Goal: Task Accomplishment & Management: Use online tool/utility

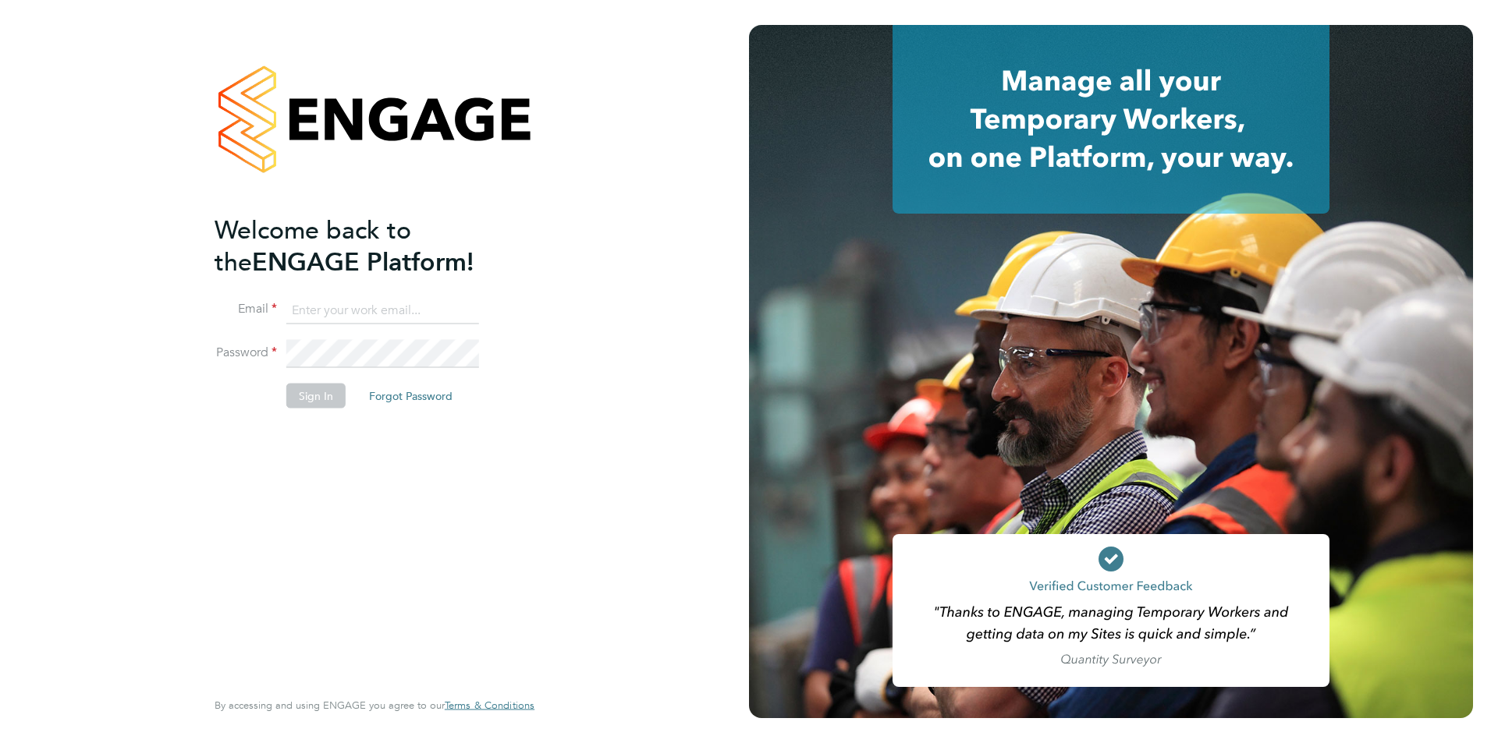
type input "accounts@buildrec.com"
click at [204, 539] on div "Welcome back to the ENGAGE Platform! Email accounts@buildrec.com Password Sign …" at bounding box center [374, 371] width 382 height 743
click at [304, 393] on button "Sign In" at bounding box center [315, 395] width 59 height 25
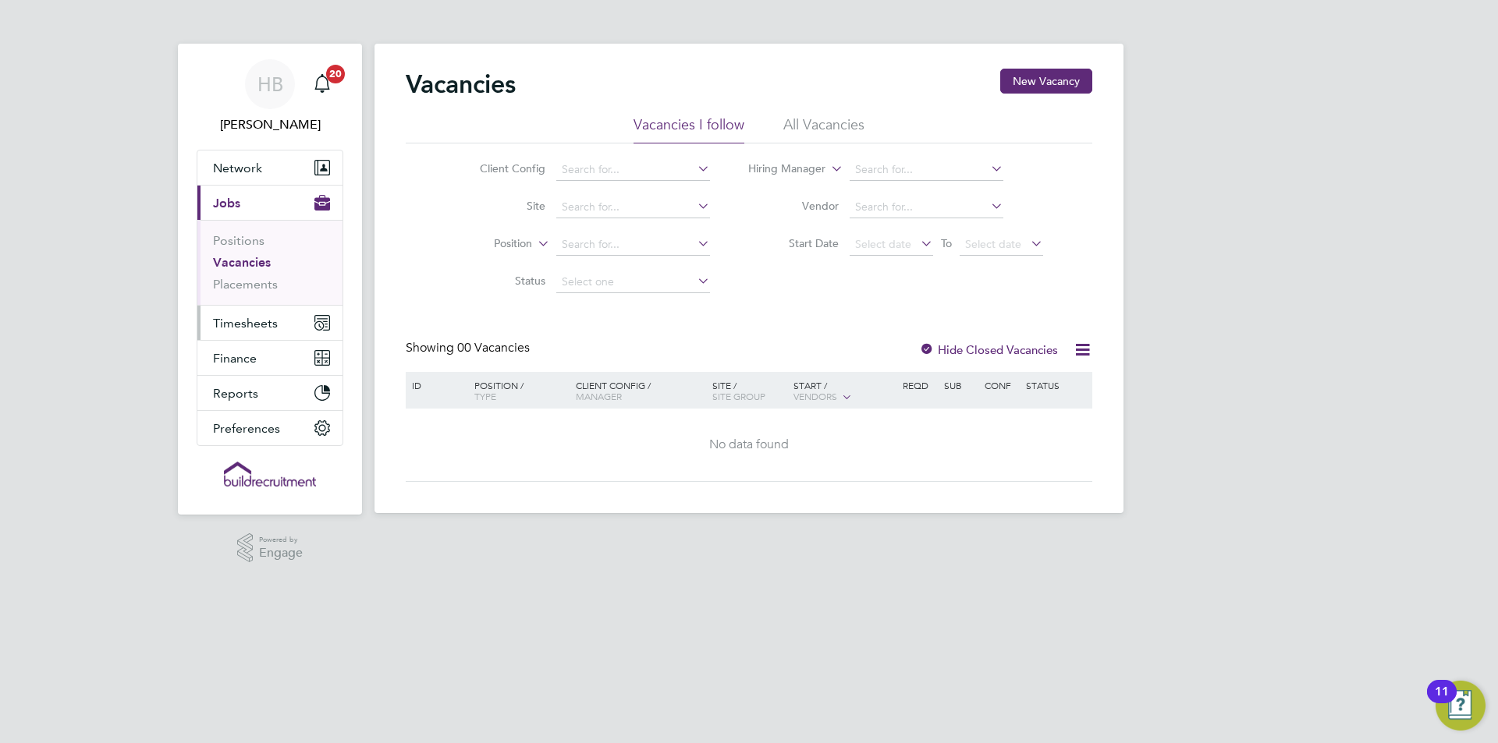
click at [269, 324] on span "Timesheets" at bounding box center [245, 323] width 65 height 15
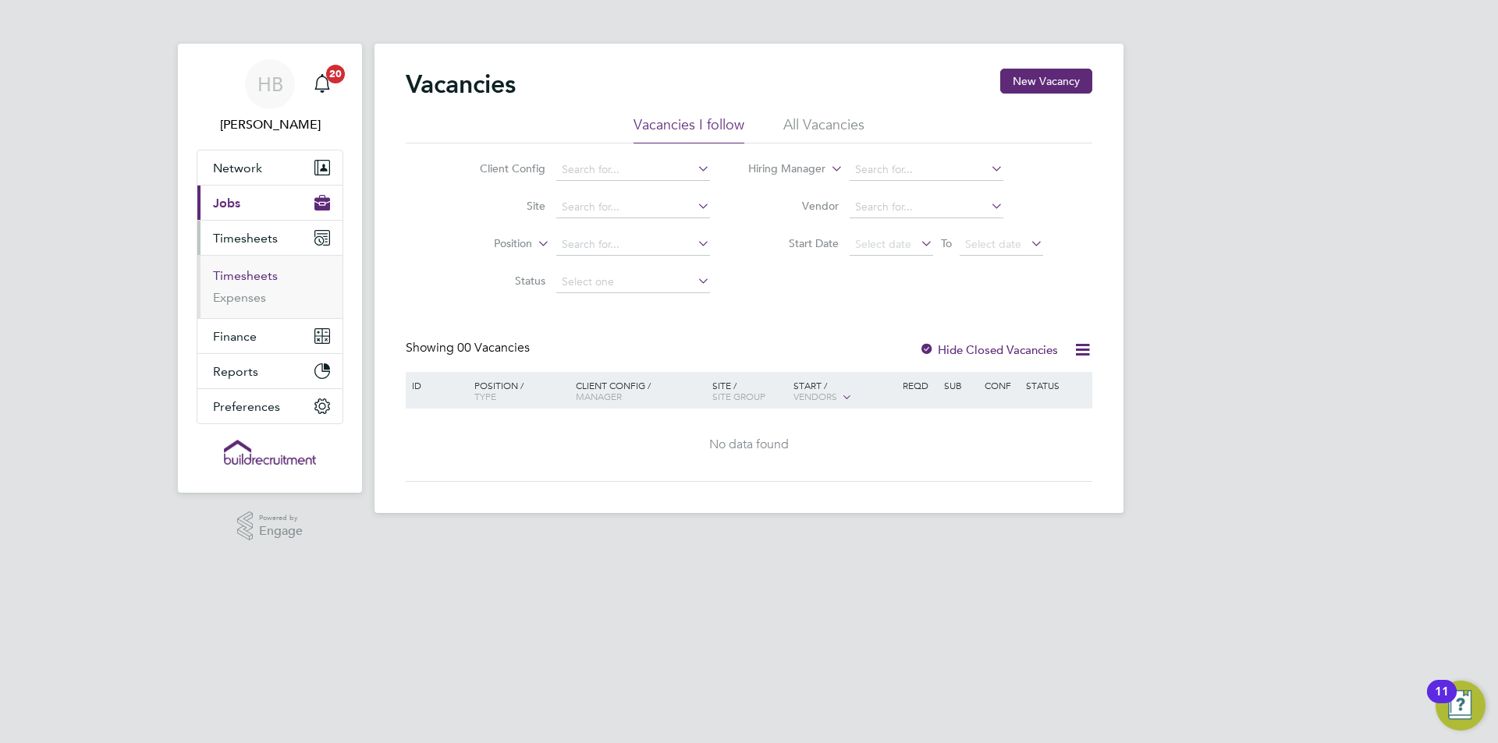
click at [243, 274] on link "Timesheets" at bounding box center [245, 275] width 65 height 15
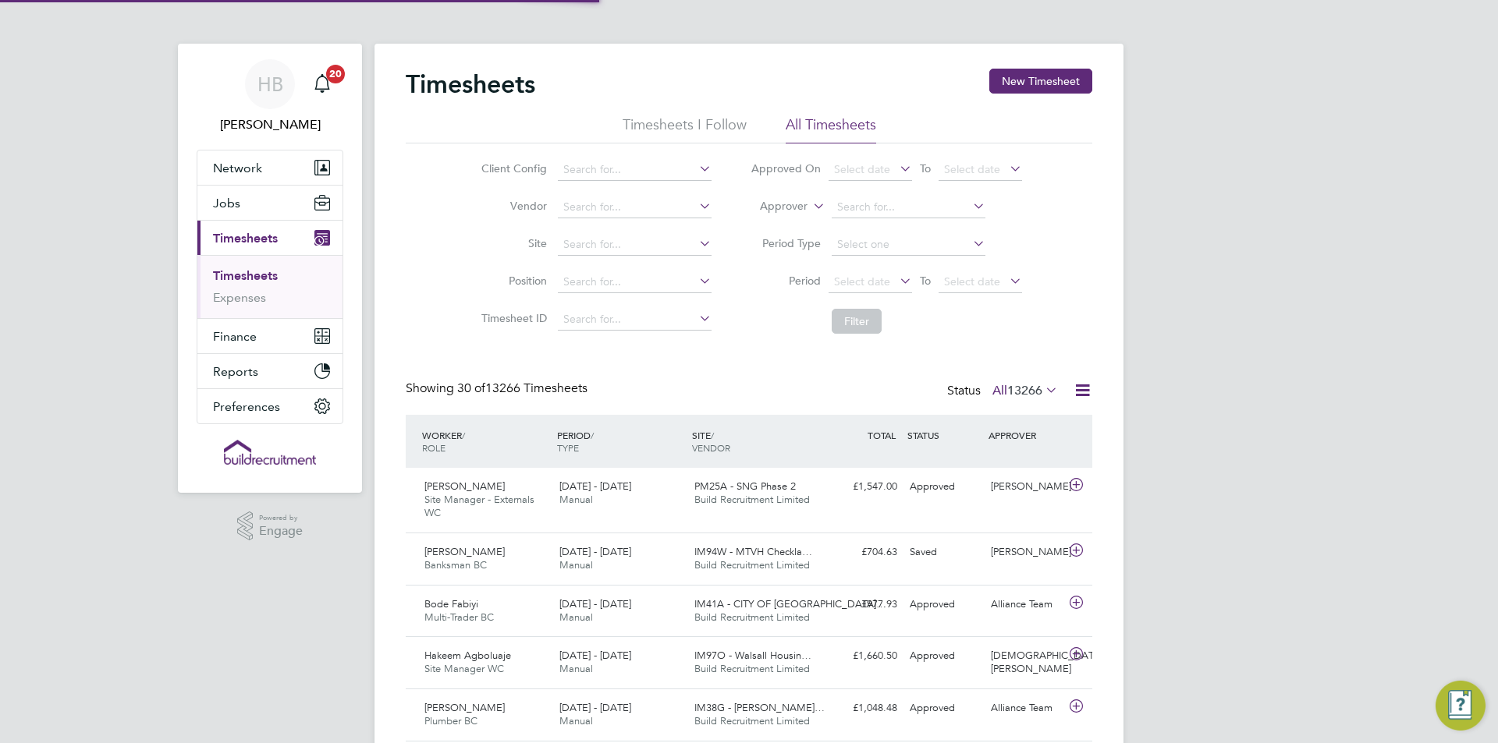
click at [810, 203] on icon at bounding box center [810, 202] width 0 height 14
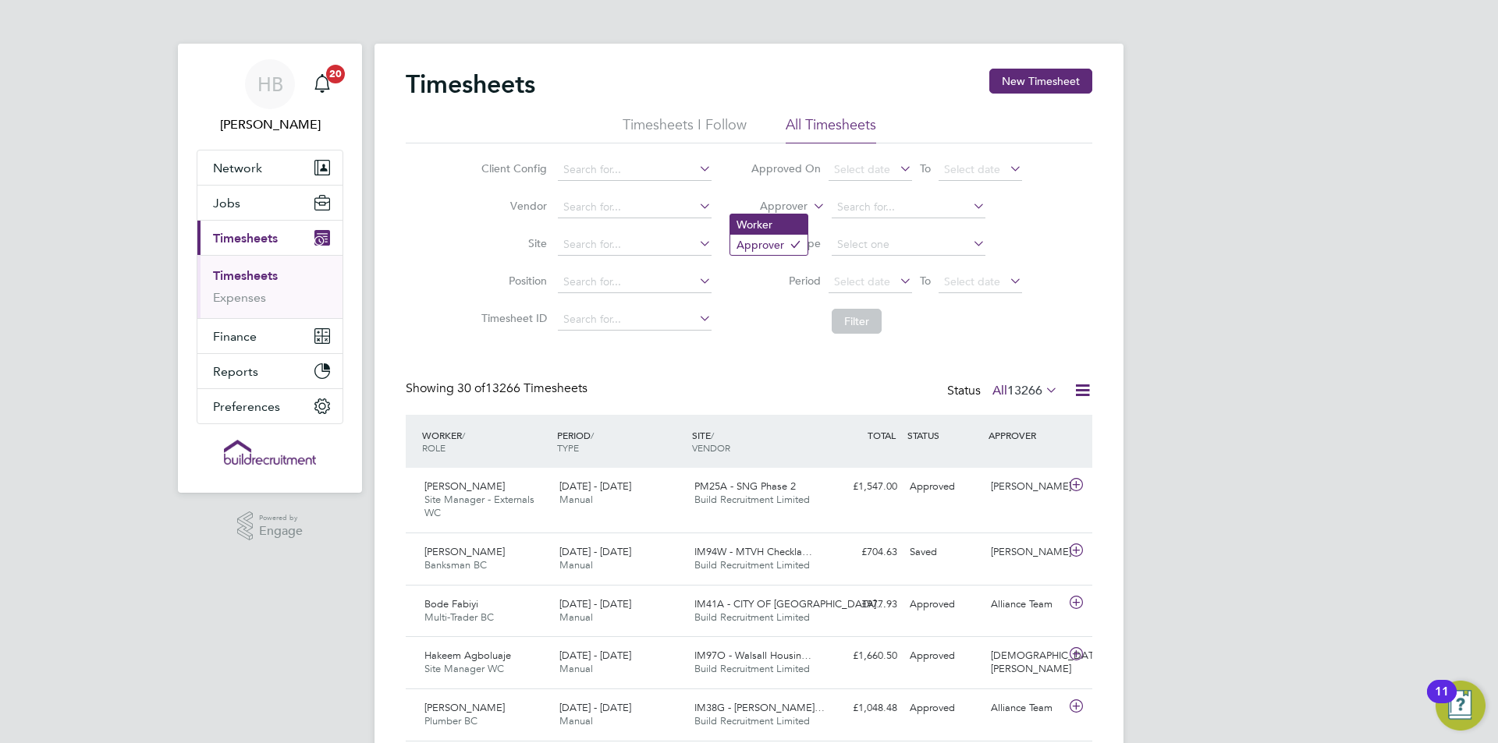
click at [789, 220] on li "Worker" at bounding box center [768, 225] width 77 height 20
click at [864, 207] on input at bounding box center [909, 208] width 154 height 22
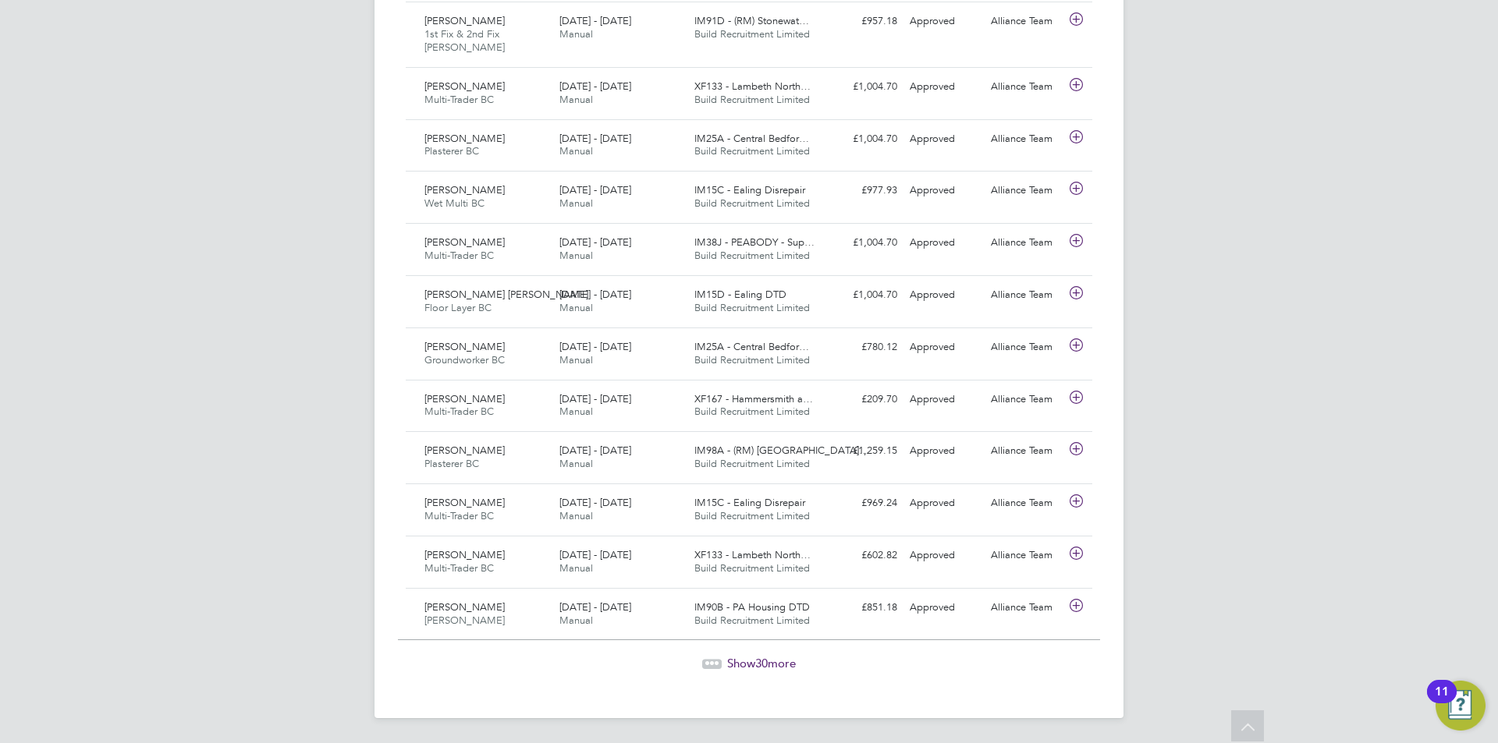
click at [759, 662] on span "30" at bounding box center [761, 663] width 12 height 15
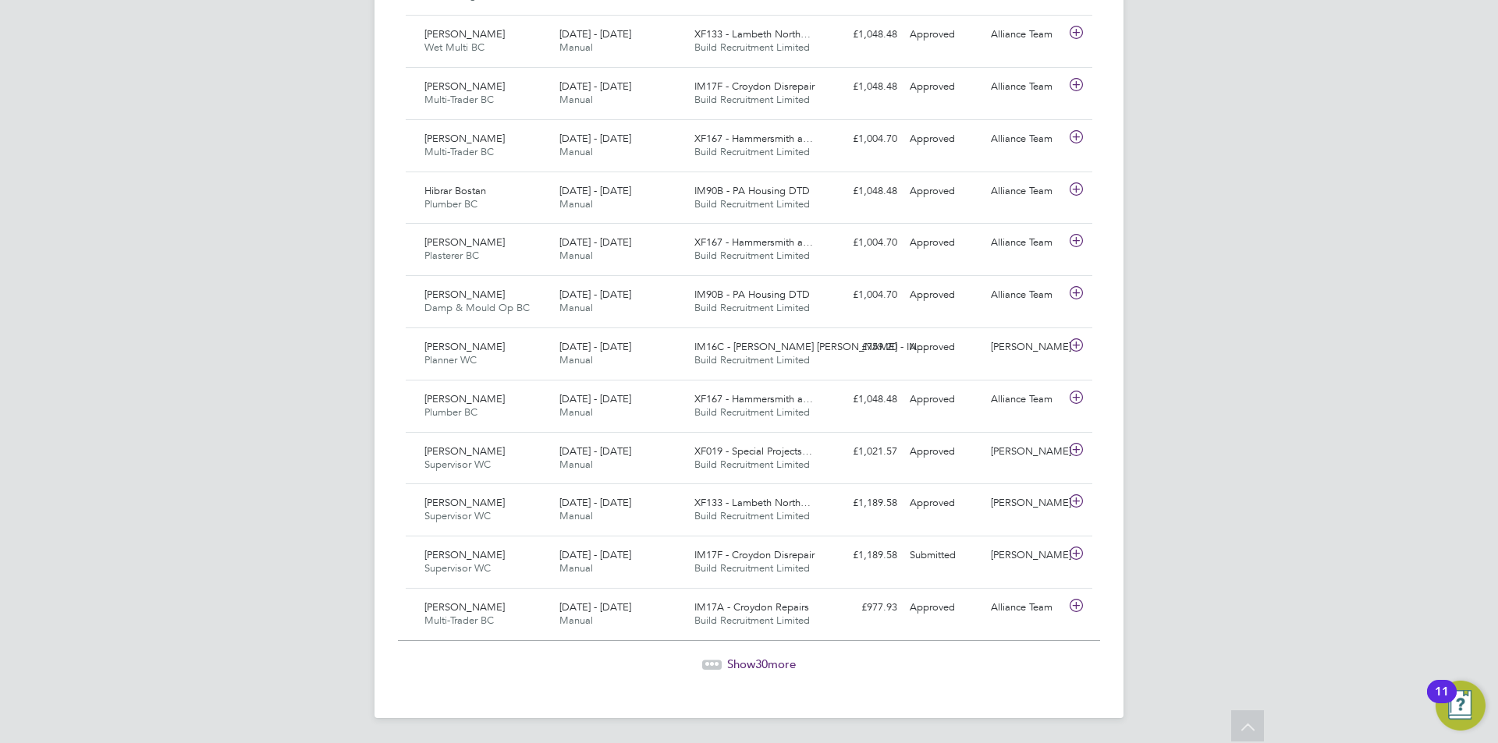
click at [767, 665] on span "30" at bounding box center [761, 664] width 12 height 15
